Goal: Task Accomplishment & Management: Manage account settings

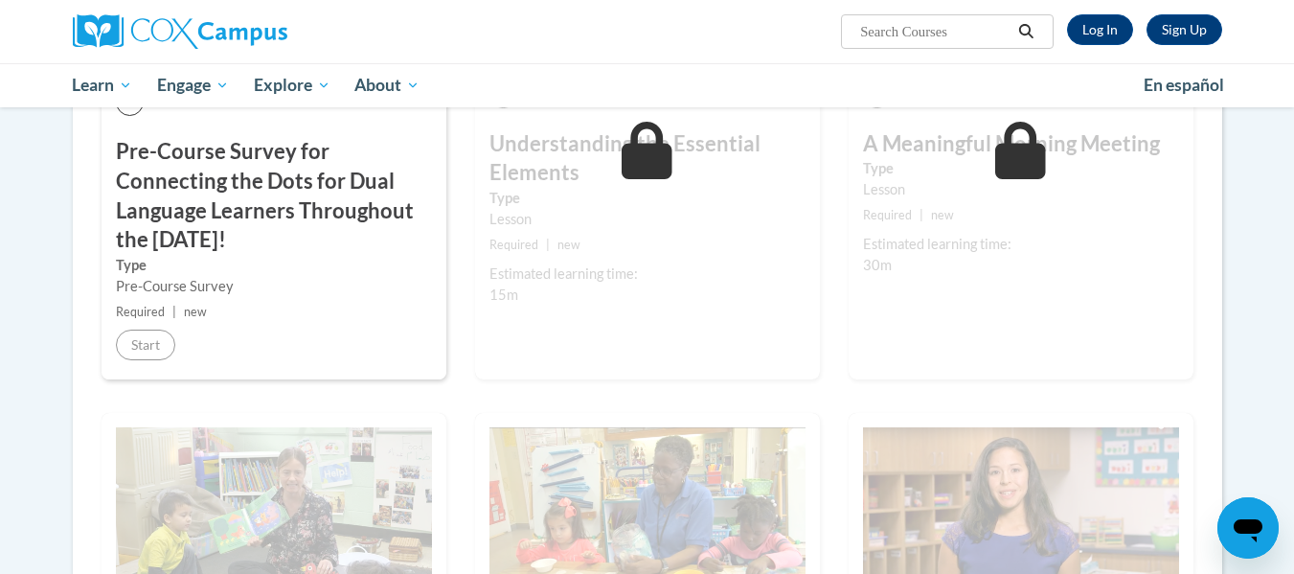
scroll to position [597, 0]
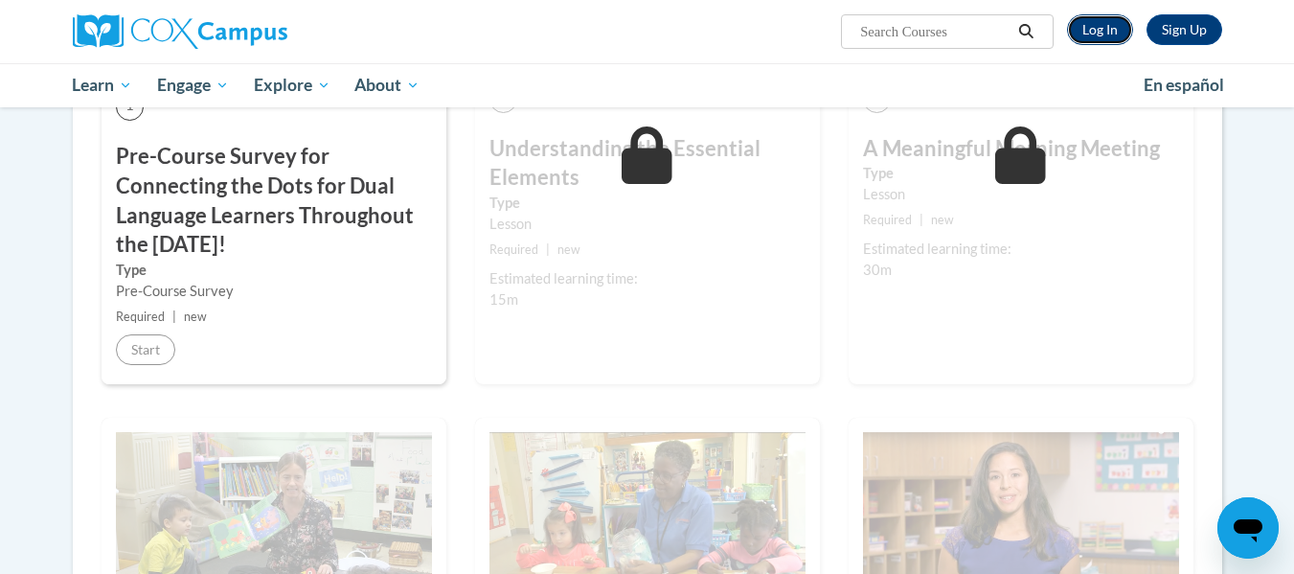
click at [1093, 31] on link "Log In" at bounding box center [1100, 29] width 66 height 31
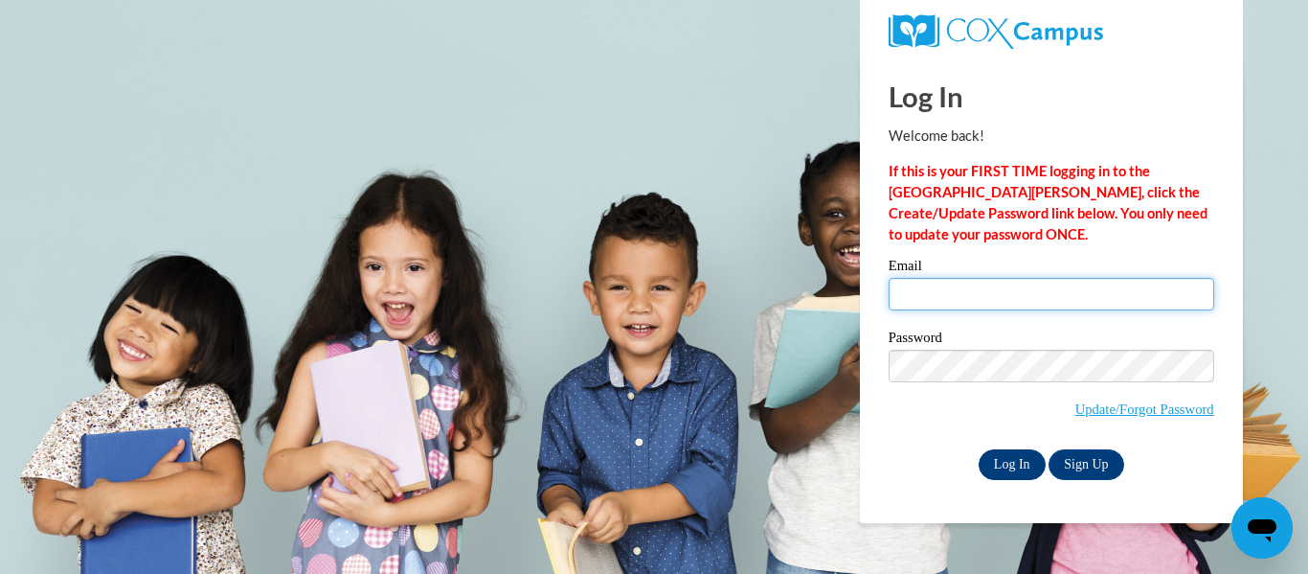
type input "biancamccrary16@gmail.com"
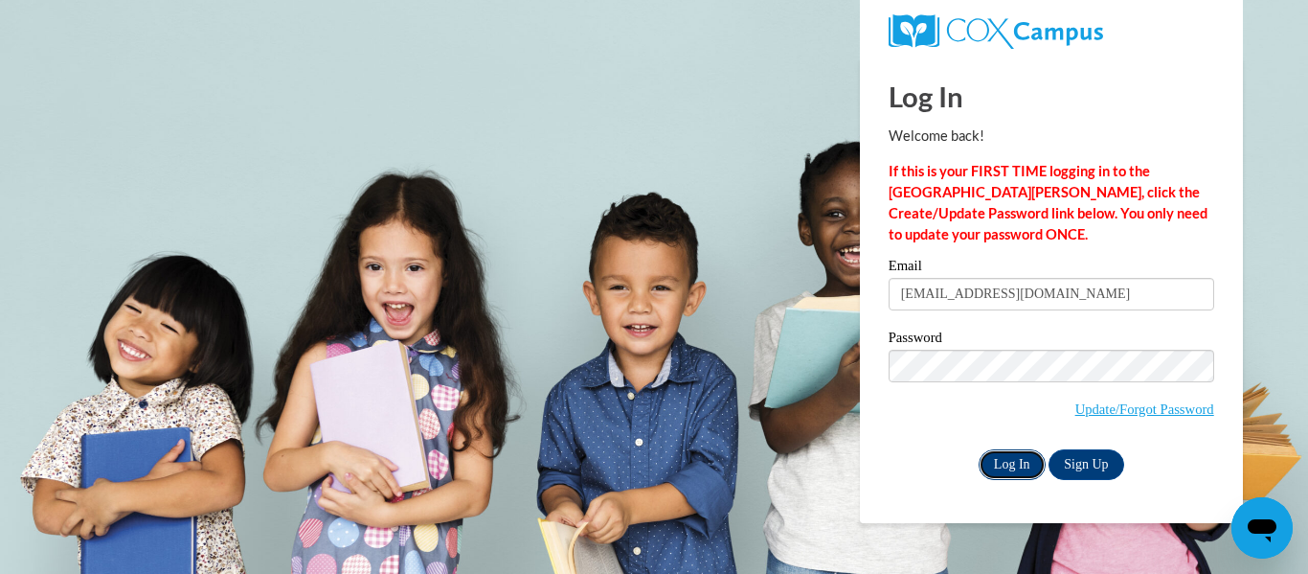
click at [992, 468] on input "Log In" at bounding box center [1012, 464] width 67 height 31
